Goal: Transaction & Acquisition: Purchase product/service

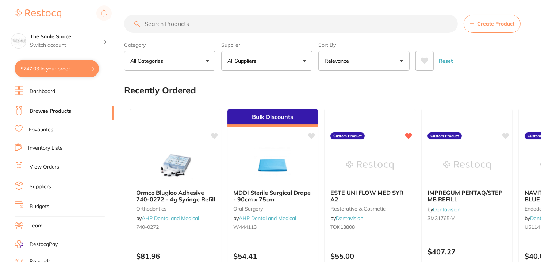
click at [63, 64] on button "$747.03 in your order" at bounding box center [57, 69] width 84 height 18
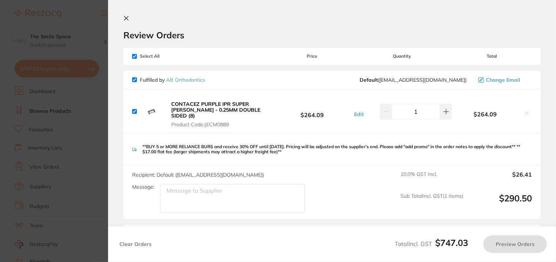
checkbox input "true"
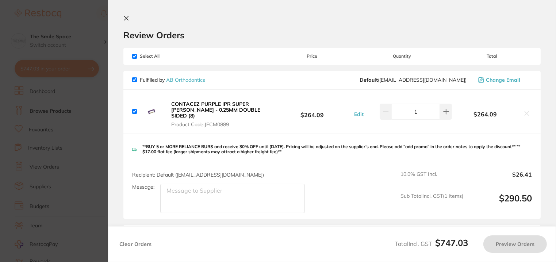
checkbox input "true"
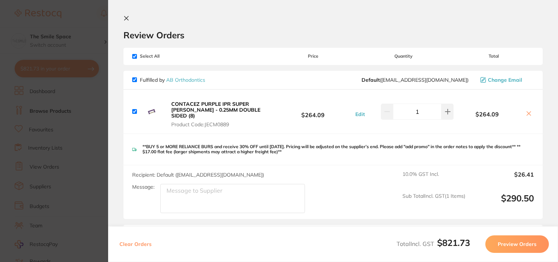
click at [124, 19] on icon at bounding box center [126, 18] width 6 height 6
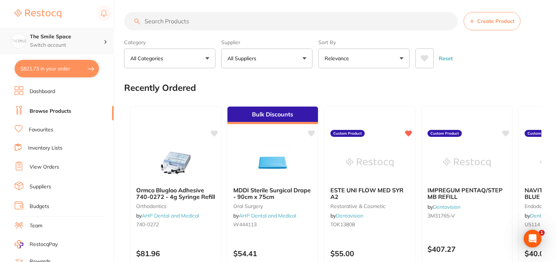
click at [62, 42] on p "Switch account" at bounding box center [67, 45] width 74 height 7
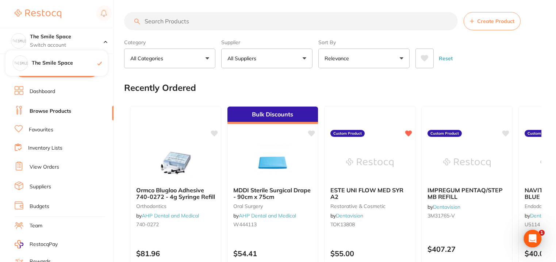
click at [62, 15] on div at bounding box center [63, 13] width 97 height 17
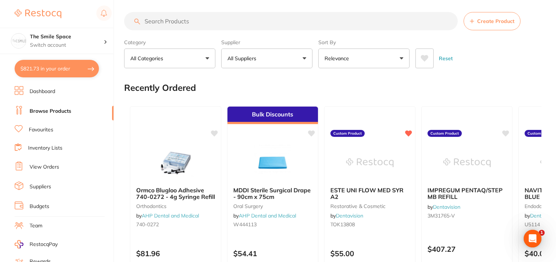
click at [34, 10] on img at bounding box center [38, 13] width 47 height 9
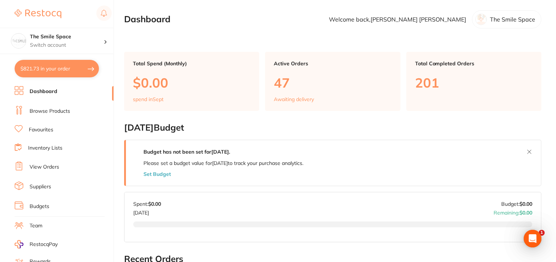
click at [483, 18] on div at bounding box center [481, 20] width 12 height 12
